Goal: Transaction & Acquisition: Purchase product/service

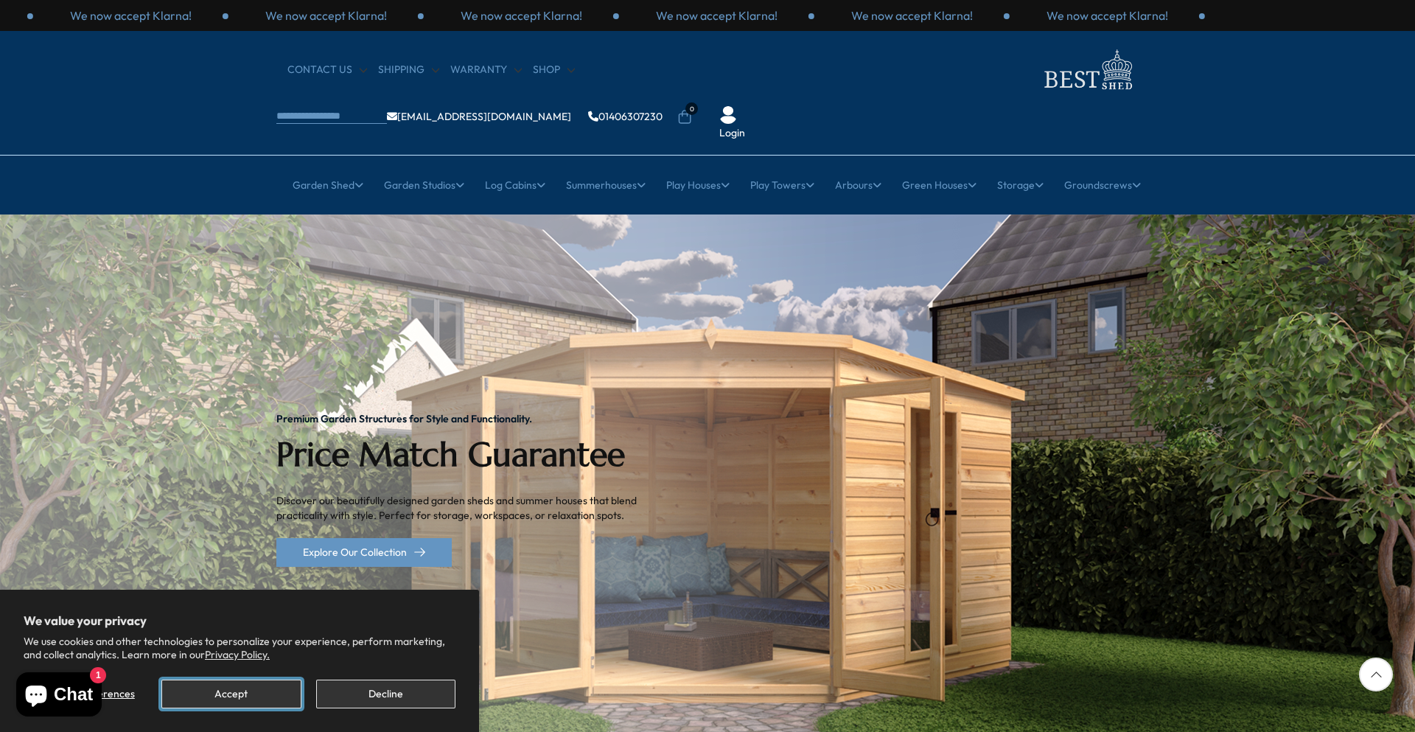
click at [189, 686] on button "Accept" at bounding box center [230, 693] width 139 height 29
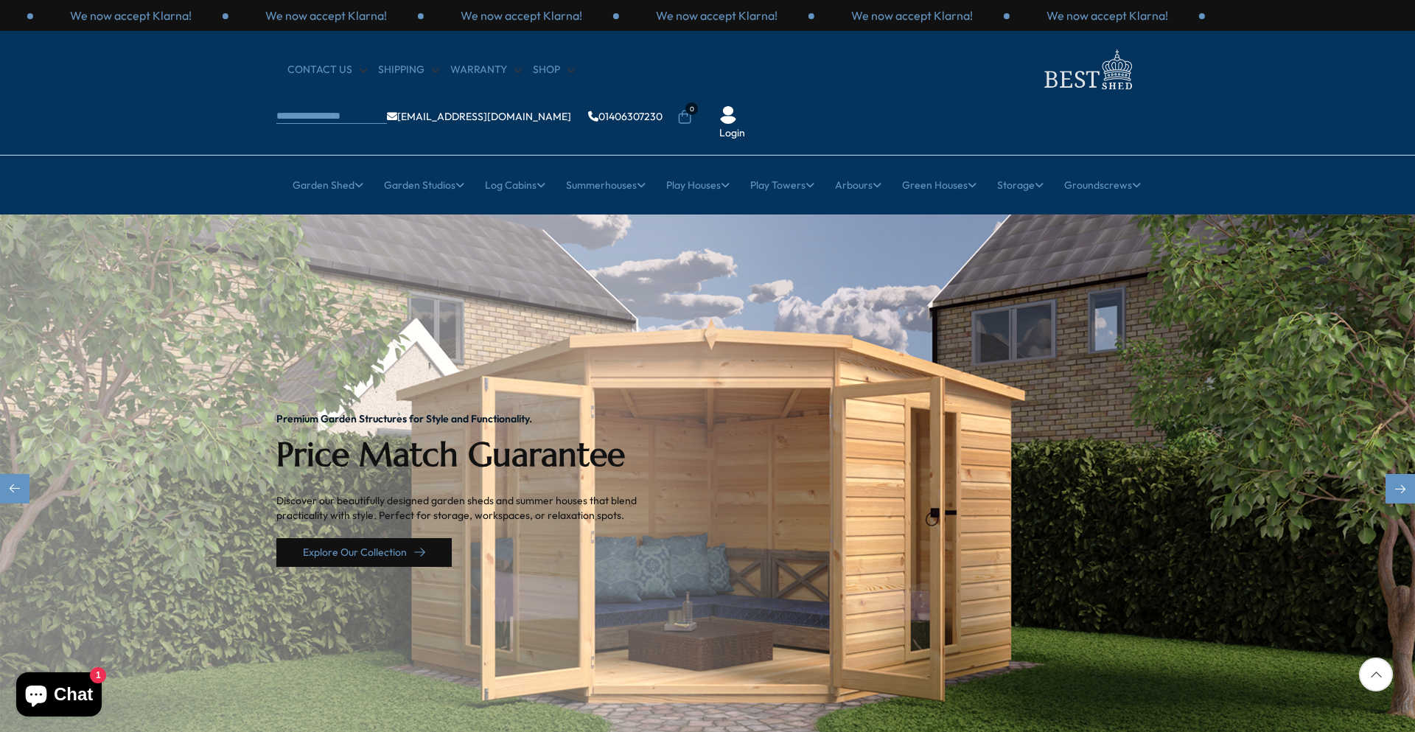
click at [320, 538] on link "Explore Our Collection" at bounding box center [363, 552] width 175 height 29
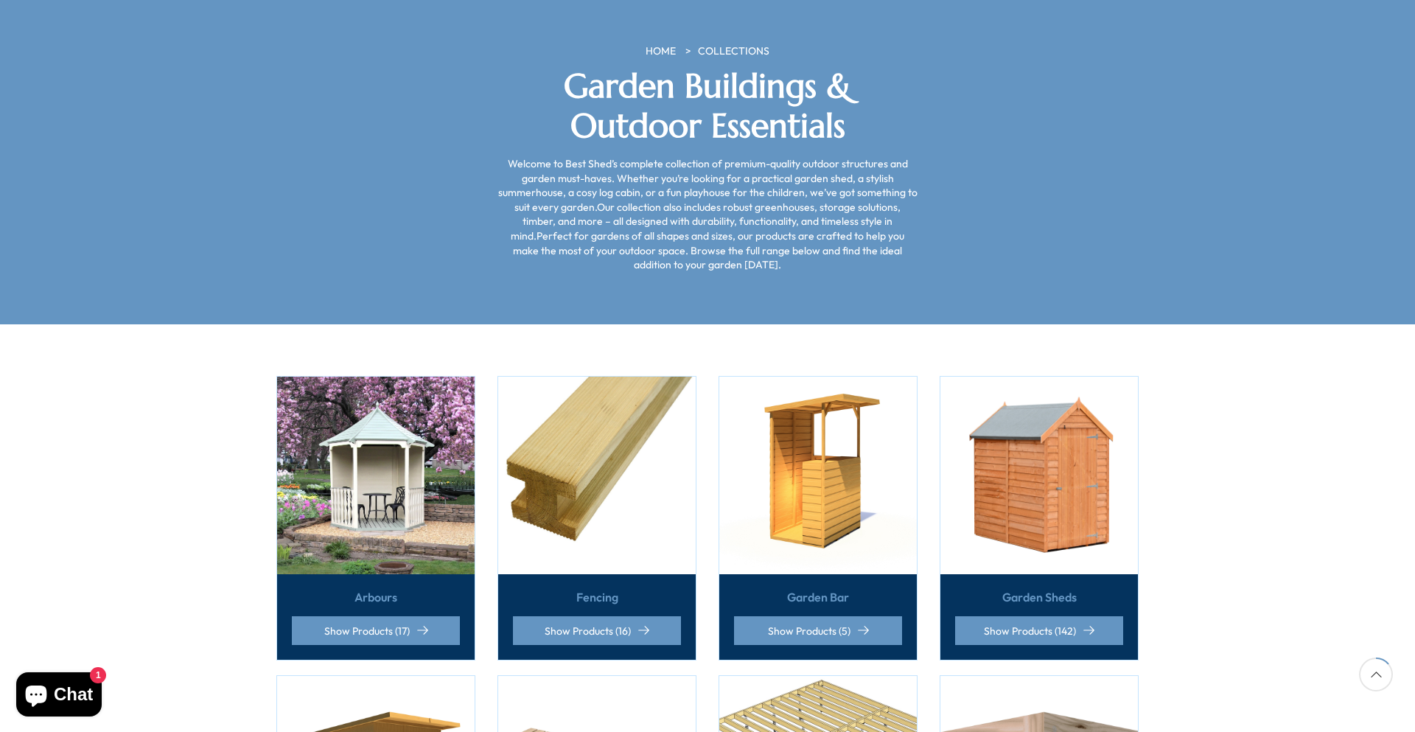
scroll to position [224, 0]
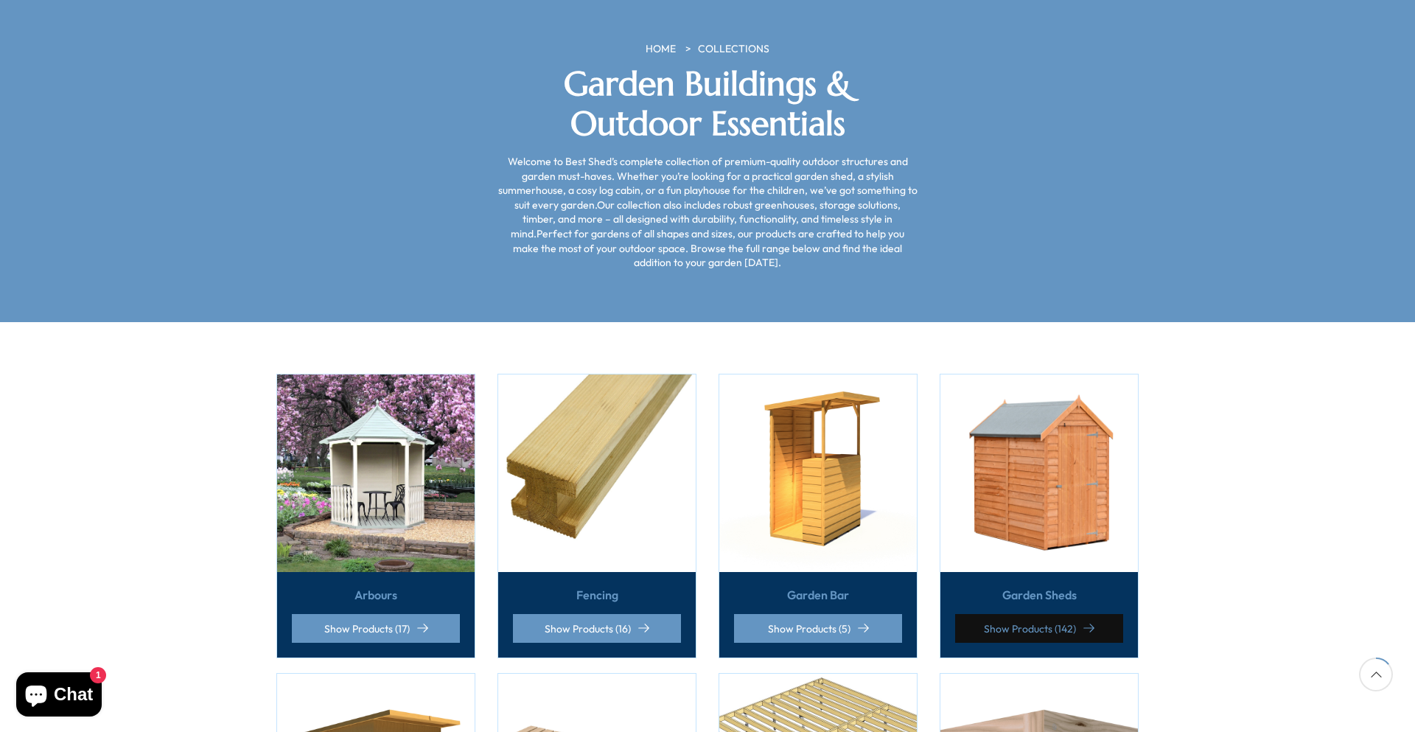
click at [977, 614] on link "Show Products (142)" at bounding box center [1039, 628] width 168 height 29
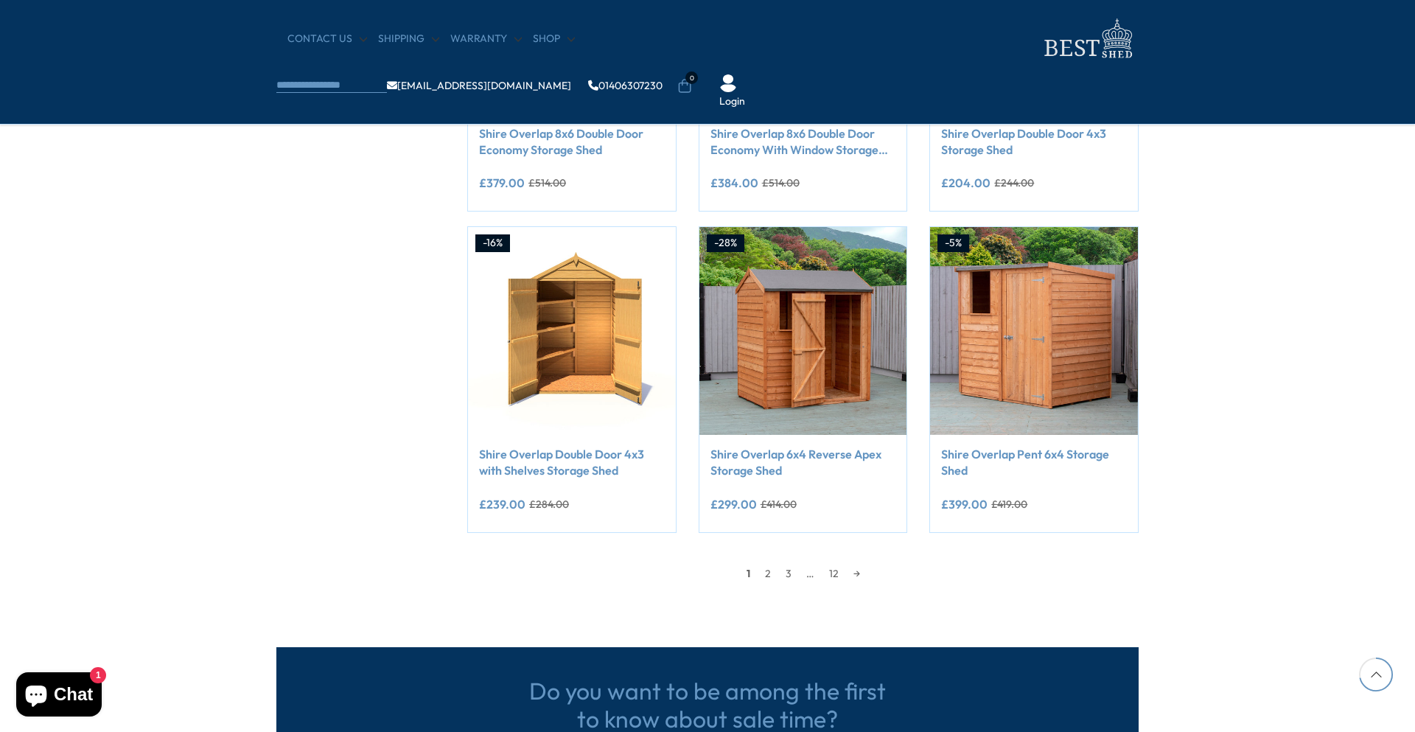
scroll to position [1116, 0]
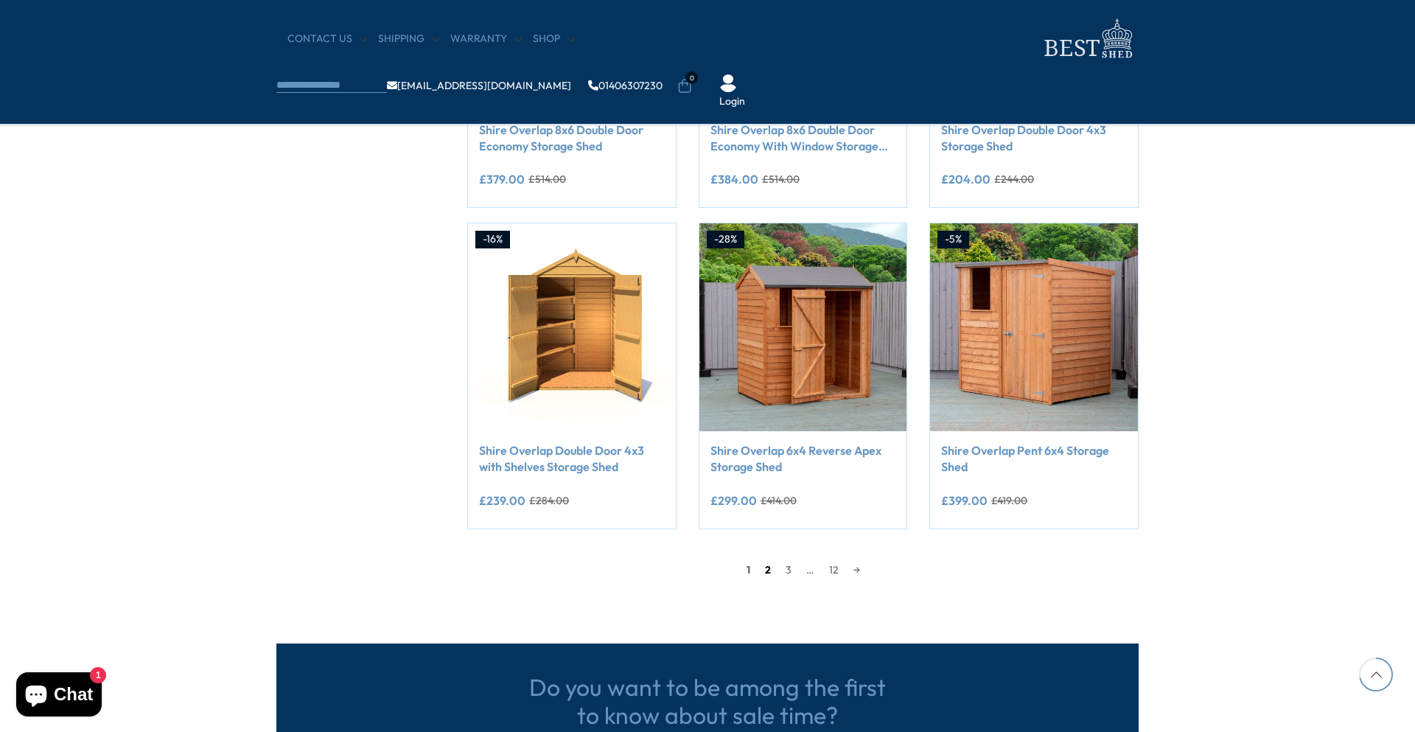
click at [767, 574] on link "2" at bounding box center [768, 570] width 21 height 22
